Goal: Information Seeking & Learning: Learn about a topic

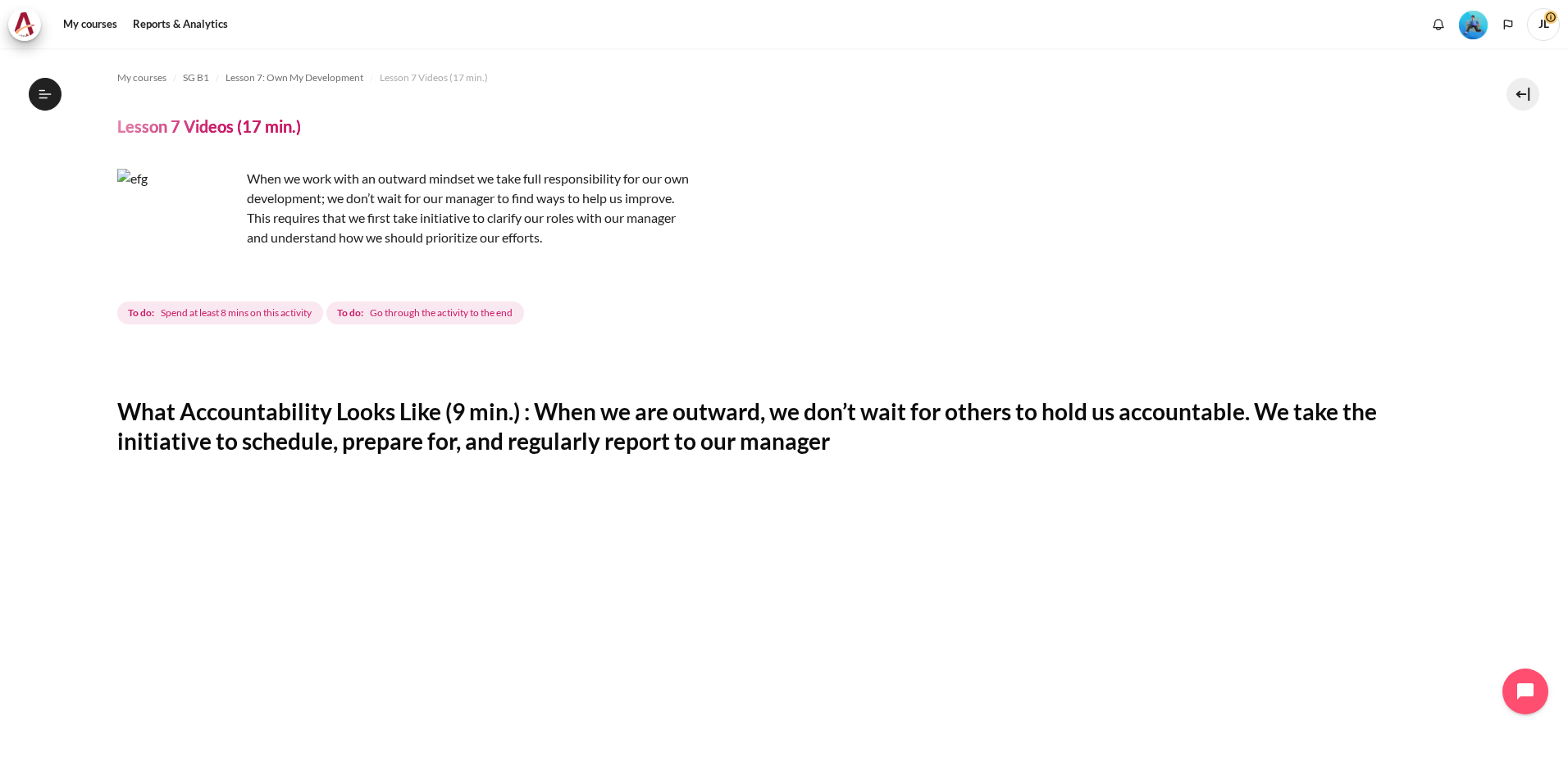
scroll to position [833, 0]
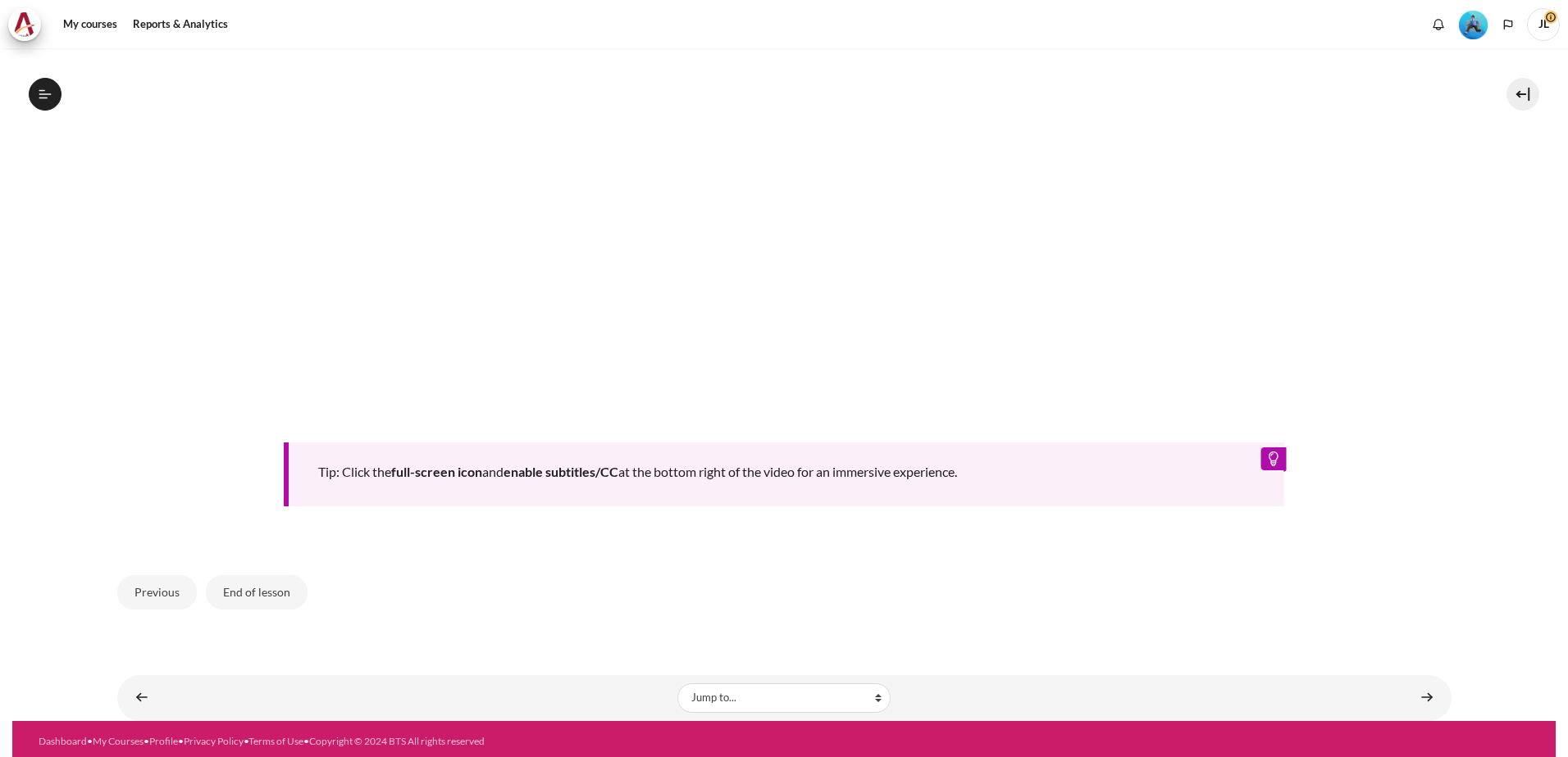
scroll to position [885, 0]
click at [241, 591] on button "End of lesson" at bounding box center [256, 593] width 101 height 34
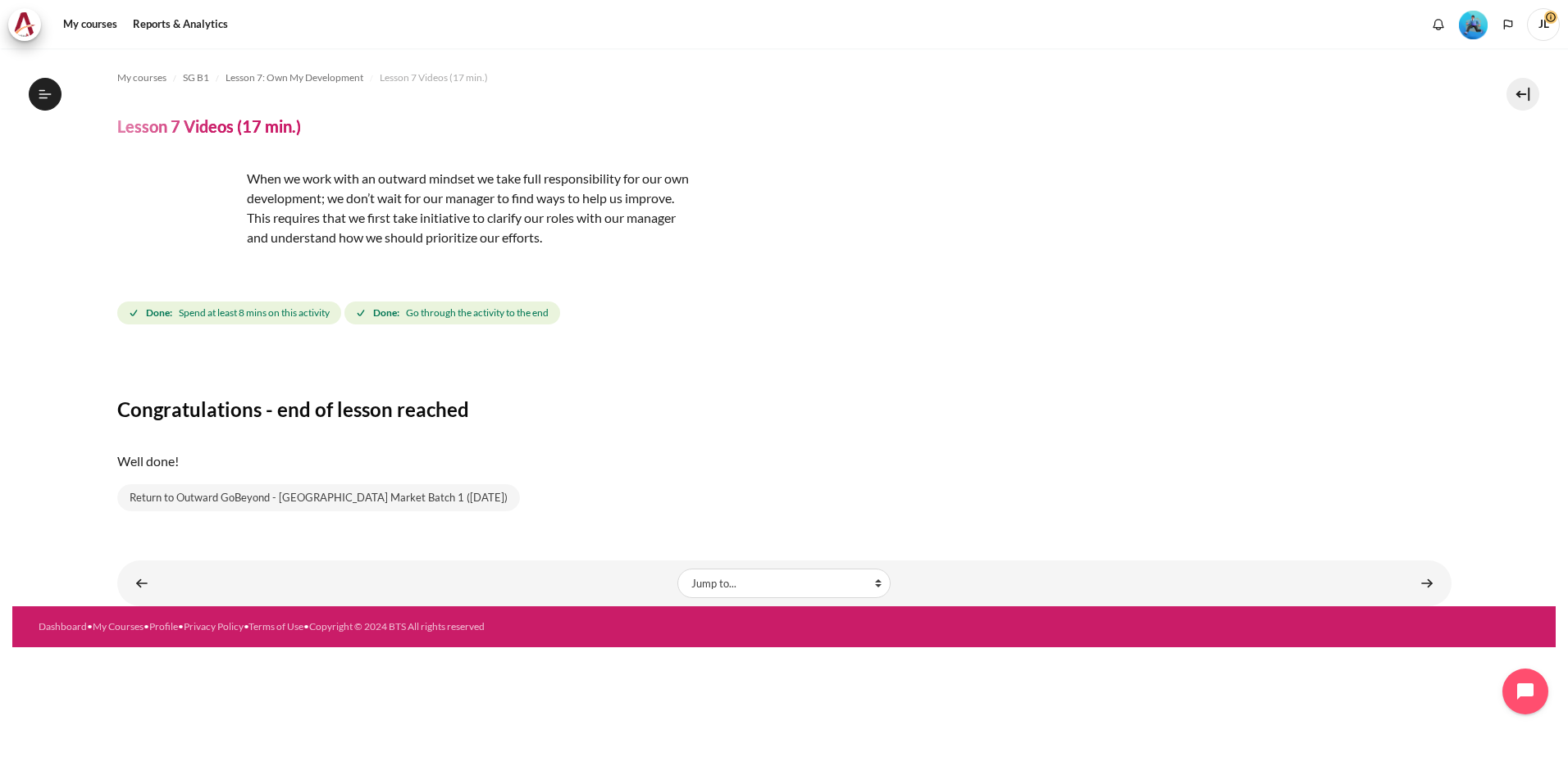
scroll to position [885, 0]
click at [602, 495] on div "Congratulations - end of lesson reached Well done! Return to Outward GoBeyond -…" at bounding box center [784, 433] width 1334 height 160
click at [1432, 581] on link "Content" at bounding box center [1427, 583] width 33 height 32
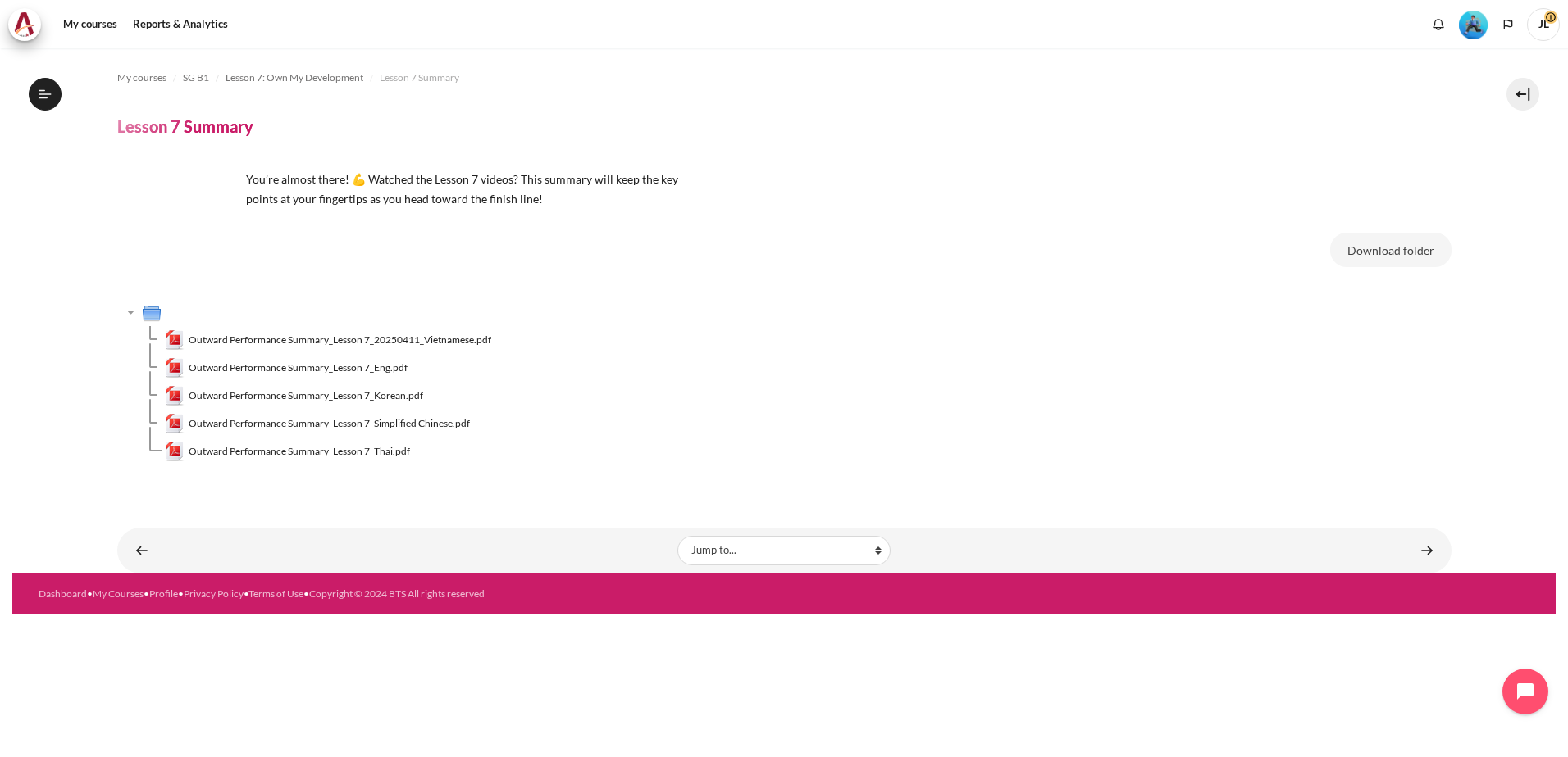
scroll to position [906, 0]
click at [1422, 543] on link "Content" at bounding box center [1427, 551] width 33 height 32
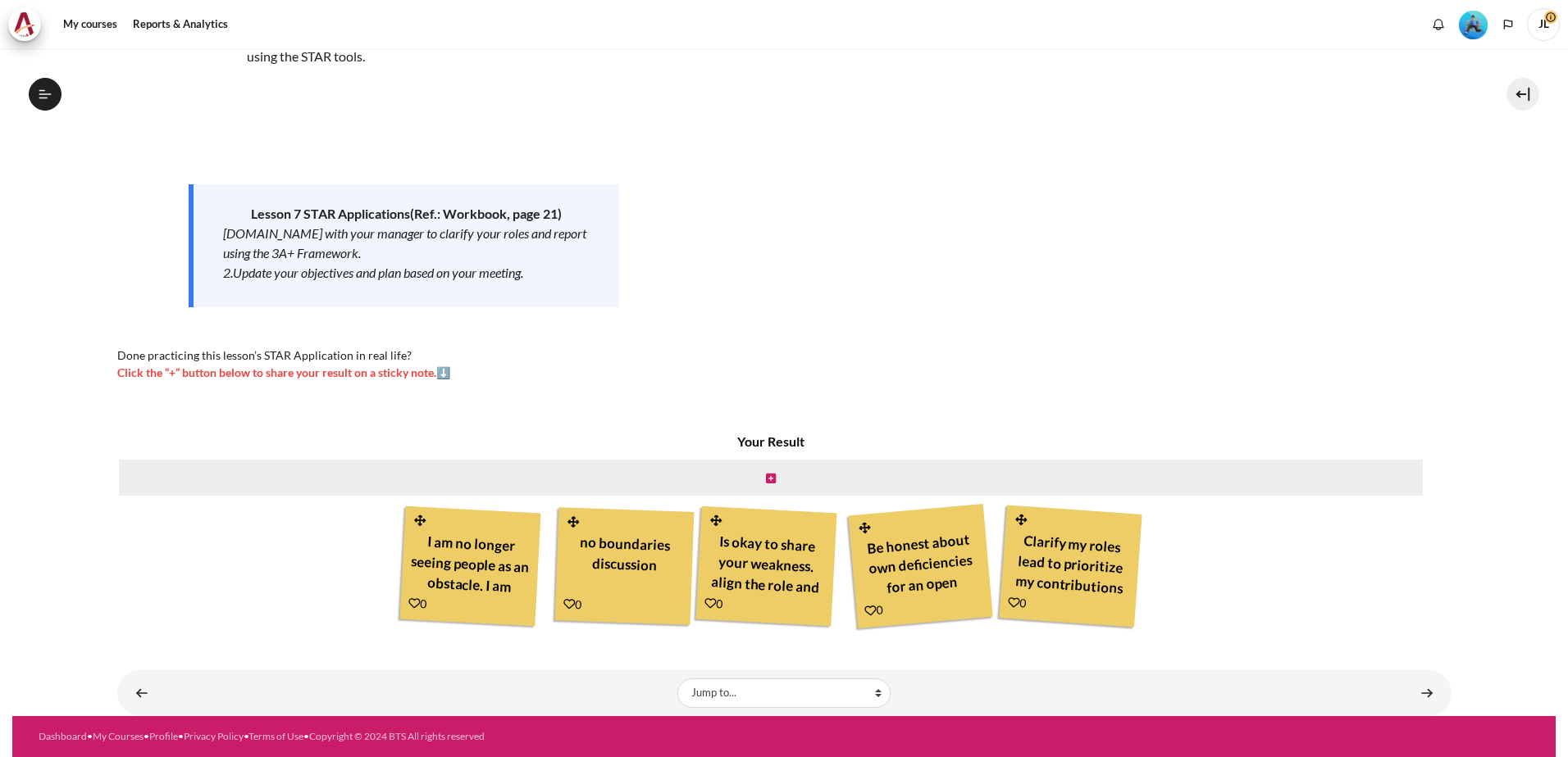
scroll to position [927, 0]
click at [408, 601] on icon "Content" at bounding box center [414, 604] width 12 height 12
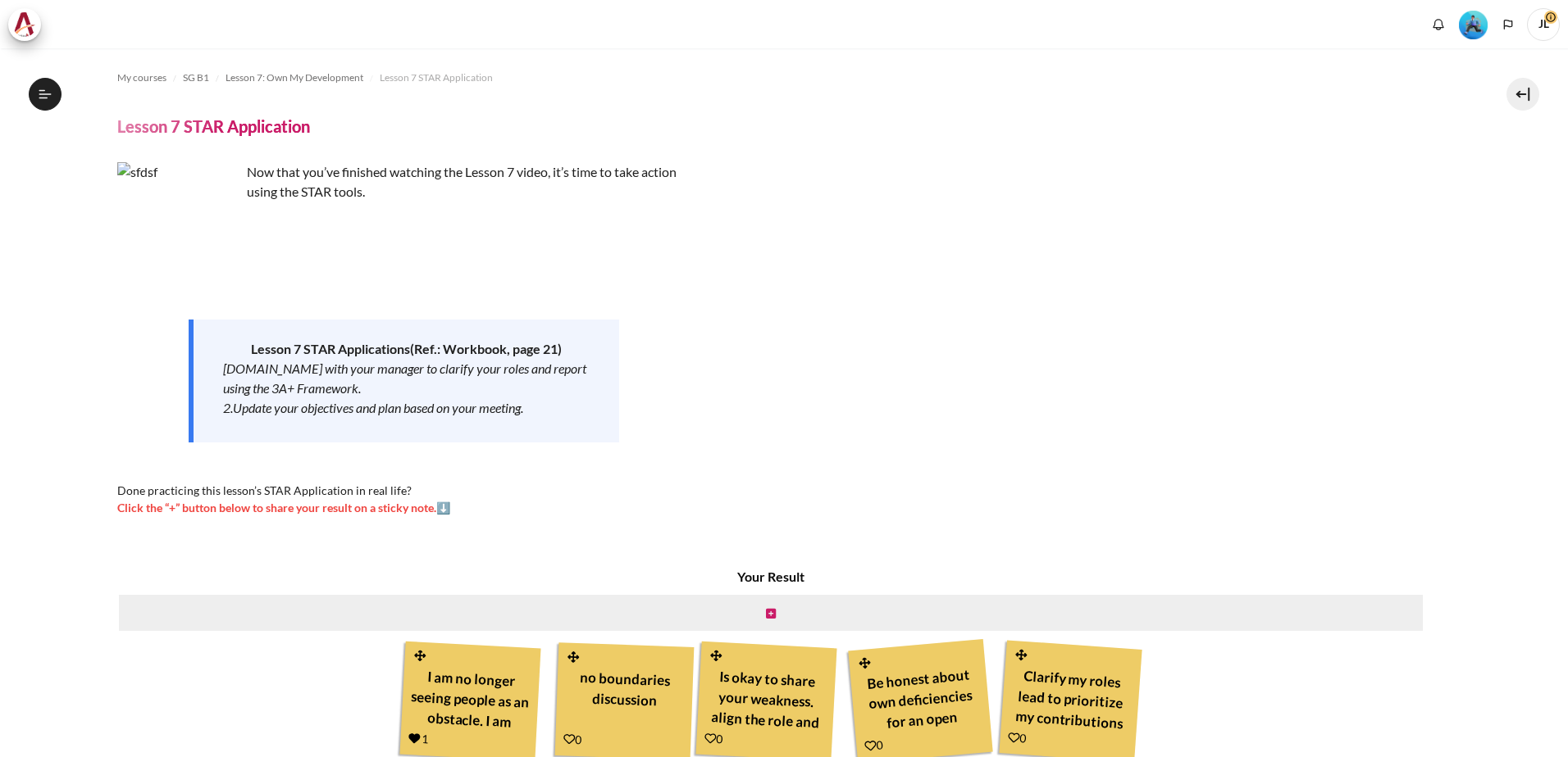
scroll to position [135, 0]
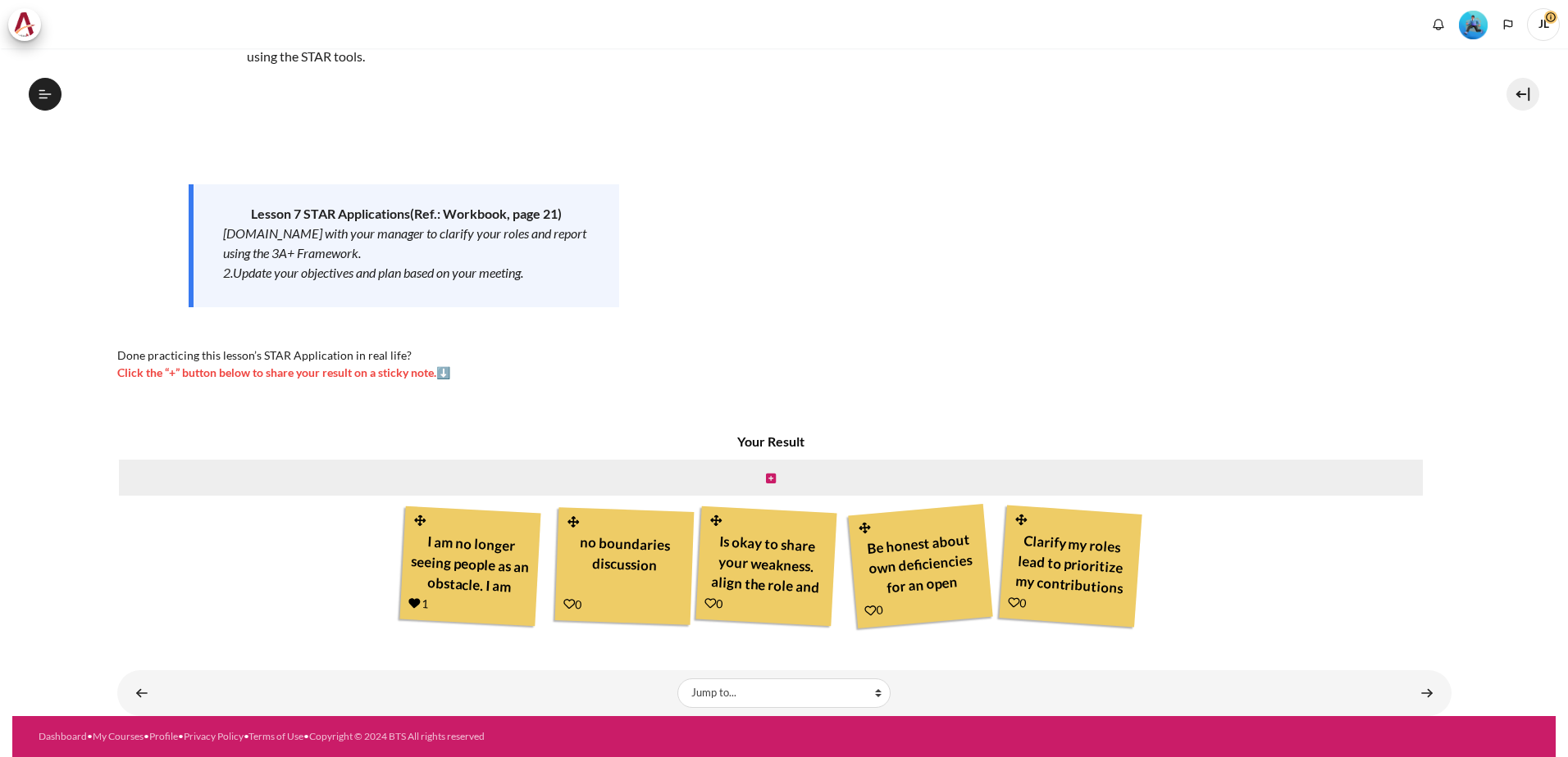
click at [565, 603] on icon "Content" at bounding box center [568, 604] width 11 height 11
click at [709, 602] on div "0" at bounding box center [714, 603] width 19 height 18
click at [707, 603] on icon "Content" at bounding box center [710, 604] width 12 height 12
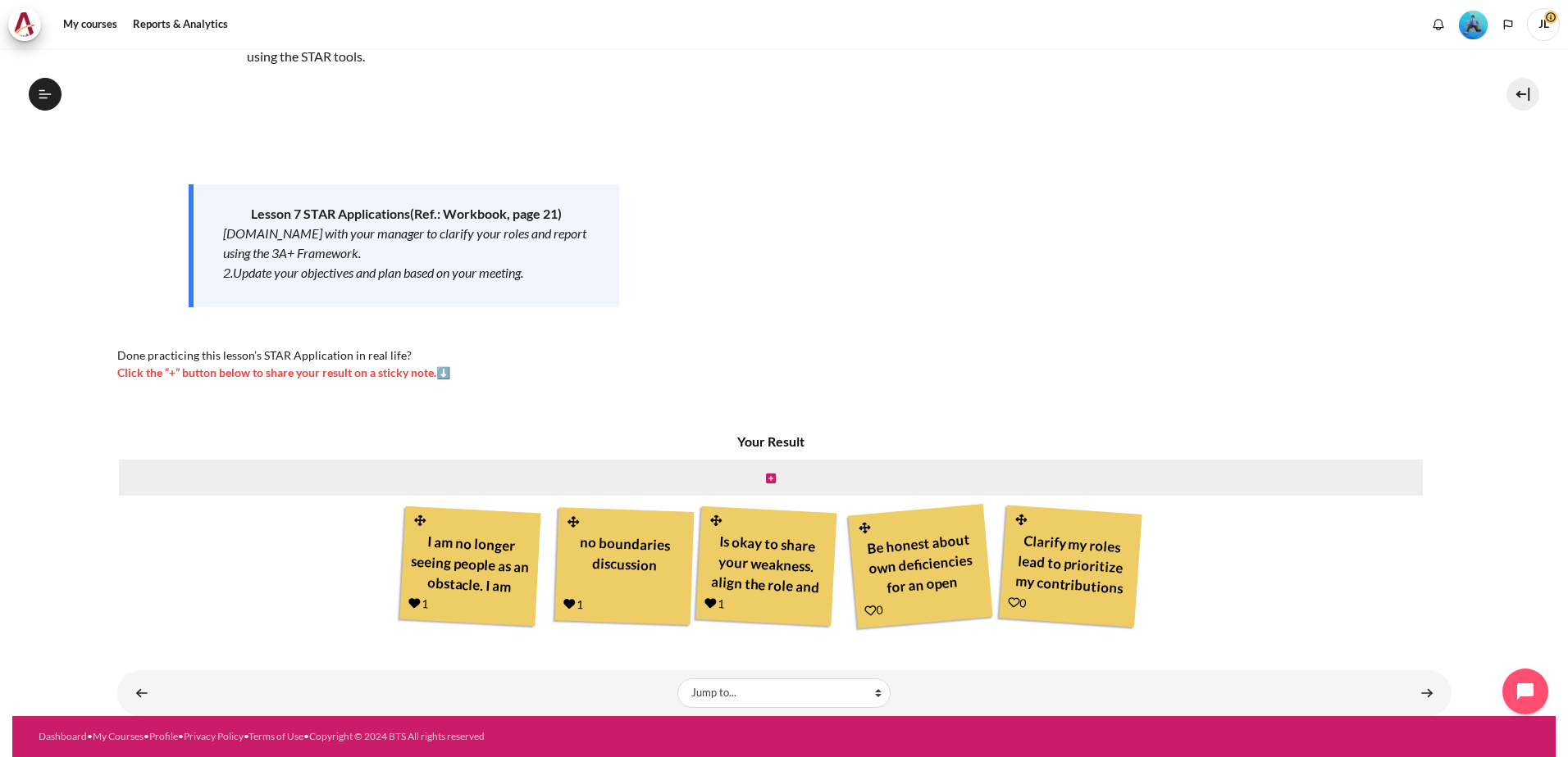
click at [1009, 603] on icon "Content" at bounding box center [1014, 603] width 12 height 12
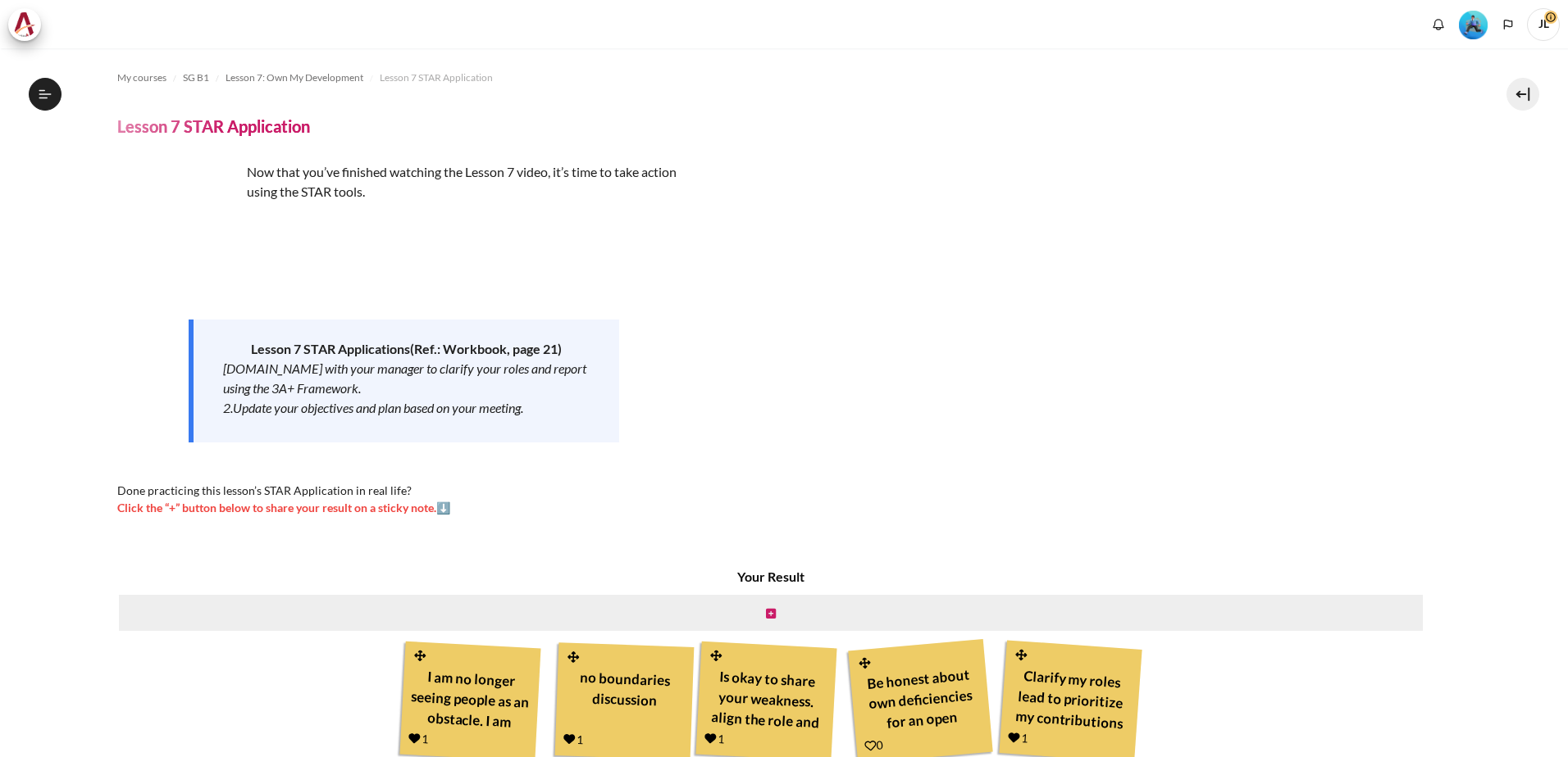
scroll to position [135, 0]
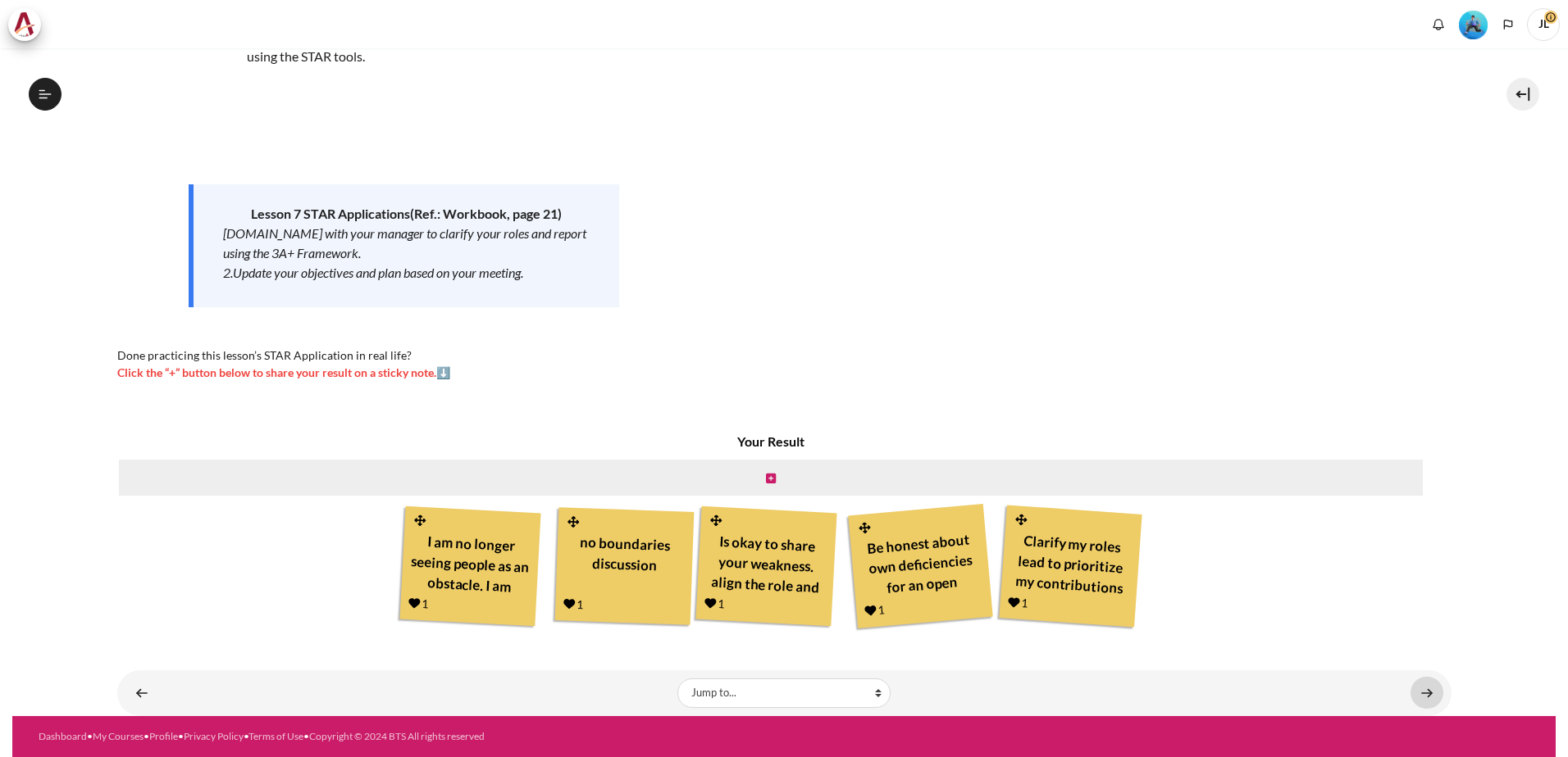
drag, startPoint x: 0, startPoint y: 0, endPoint x: 1415, endPoint y: 694, distance: 1576.0
click at [1415, 694] on link "Content" at bounding box center [1427, 693] width 33 height 32
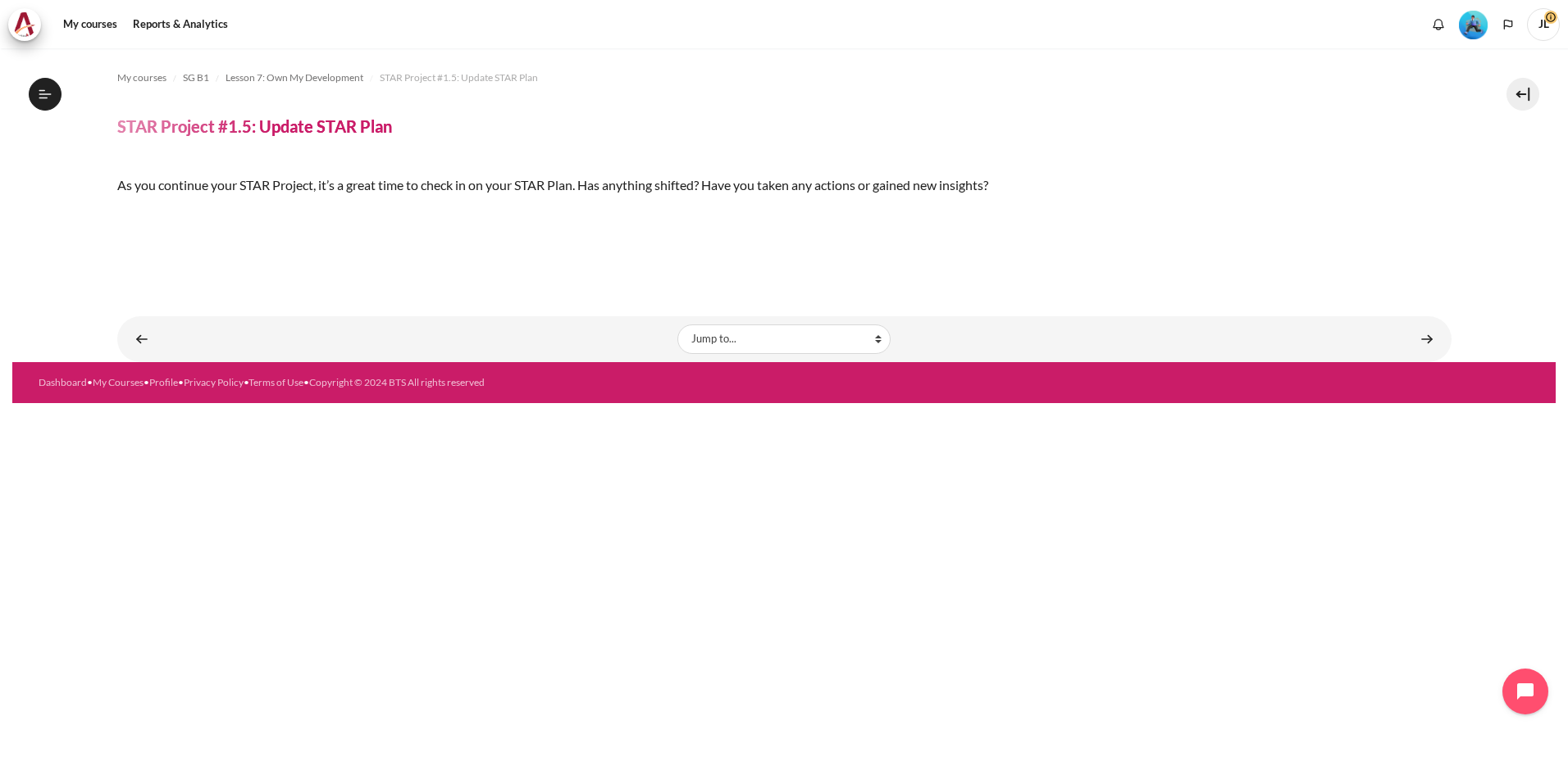
scroll to position [949, 0]
